Goal: Information Seeking & Learning: Learn about a topic

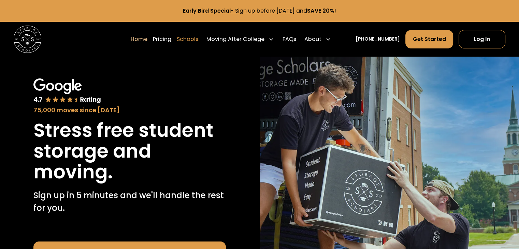
click at [198, 40] on link "Schools" at bounding box center [187, 39] width 21 height 19
click at [198, 39] on link "Schools" at bounding box center [187, 39] width 21 height 19
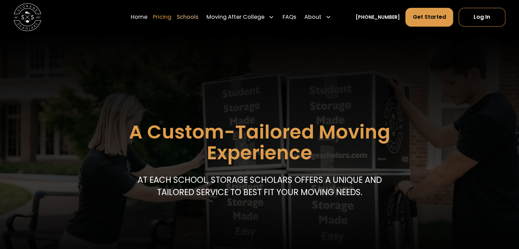
click at [171, 18] on link "Pricing" at bounding box center [162, 17] width 18 height 19
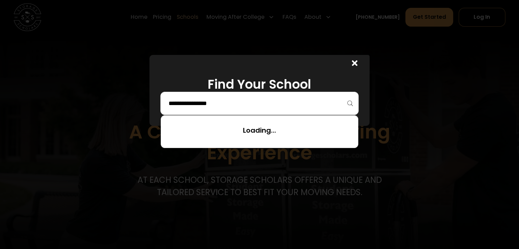
click at [214, 103] on input "search" at bounding box center [258, 104] width 183 height 12
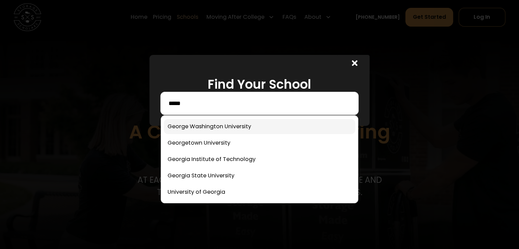
click at [254, 130] on link at bounding box center [259, 126] width 191 height 15
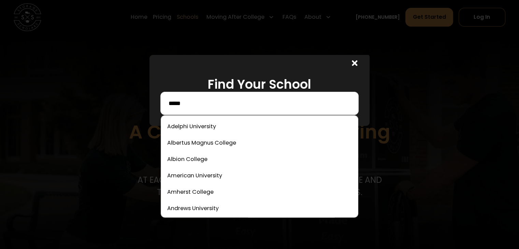
click at [192, 103] on input "*****" at bounding box center [258, 104] width 183 height 12
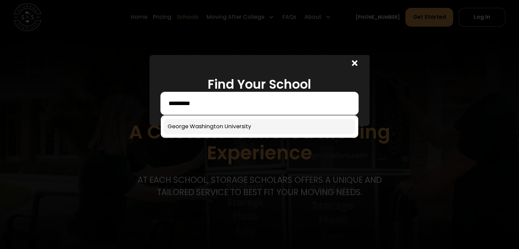
type input "*********"
click at [199, 126] on link at bounding box center [259, 126] width 191 height 15
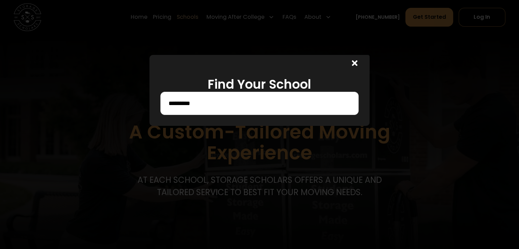
click at [357, 60] on icon at bounding box center [354, 63] width 5 height 8
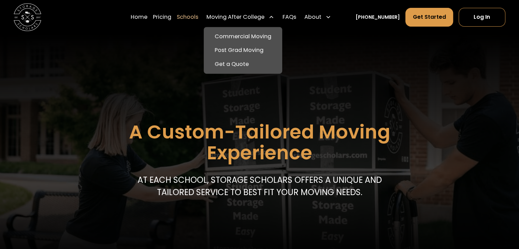
click at [235, 19] on div "Moving After College" at bounding box center [235, 17] width 58 height 8
click at [245, 52] on link "Post Grad Moving" at bounding box center [242, 50] width 73 height 14
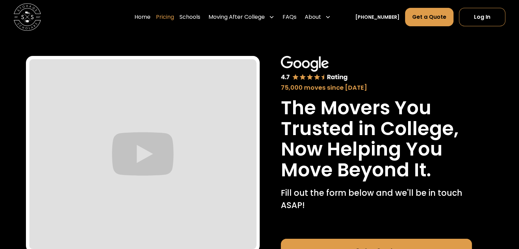
click at [174, 15] on link "Pricing" at bounding box center [165, 17] width 18 height 19
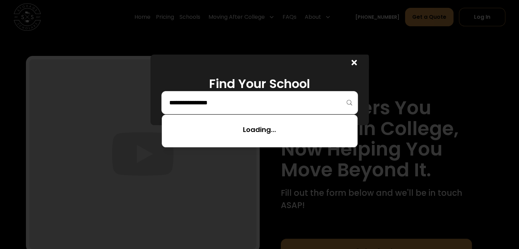
click at [200, 100] on input "search" at bounding box center [259, 103] width 182 height 12
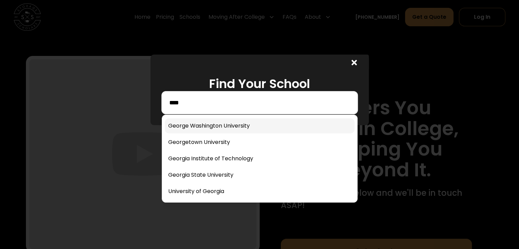
type input "****"
click at [204, 126] on link at bounding box center [260, 125] width 190 height 15
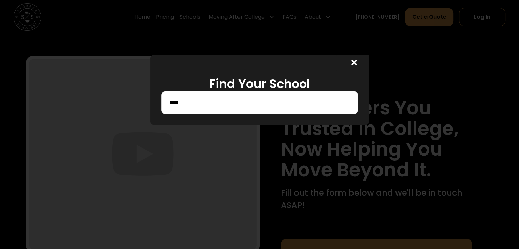
click at [356, 61] on icon at bounding box center [353, 62] width 5 height 5
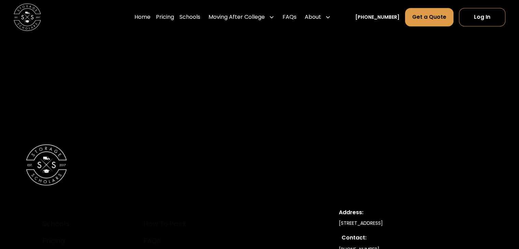
scroll to position [1236, 0]
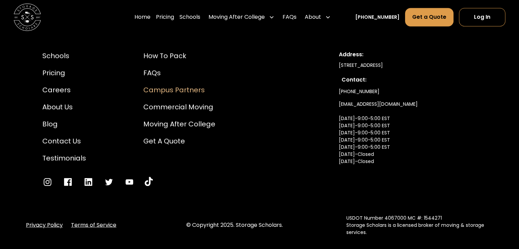
click at [194, 88] on div "Campus Partners" at bounding box center [179, 90] width 72 height 10
